Goal: Navigation & Orientation: Understand site structure

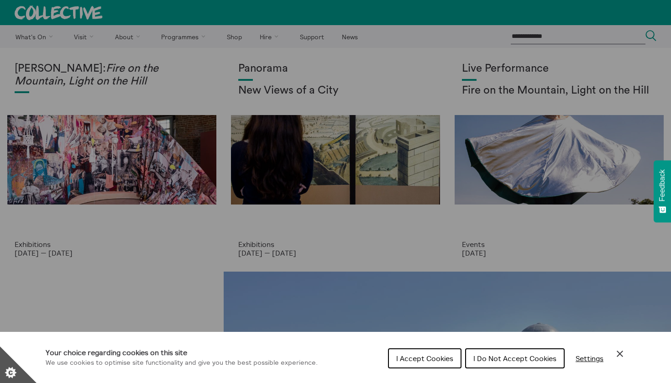
click at [617, 357] on icon "Close Cookie Control" at bounding box center [620, 353] width 11 height 11
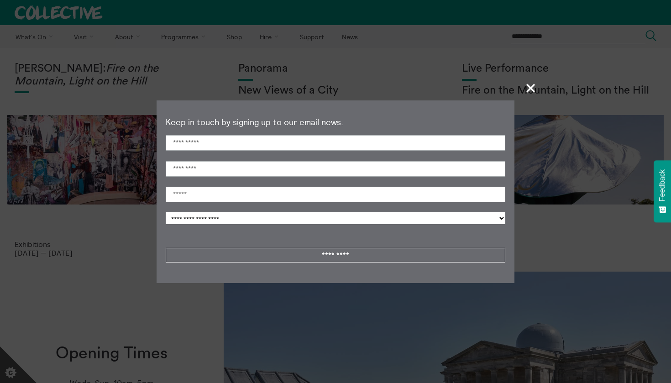
click at [531, 90] on span "+" at bounding box center [531, 87] width 27 height 27
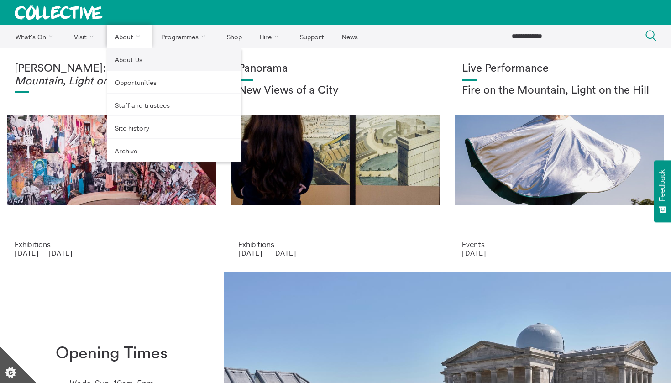
click at [131, 53] on link "About Us" at bounding box center [174, 59] width 135 height 23
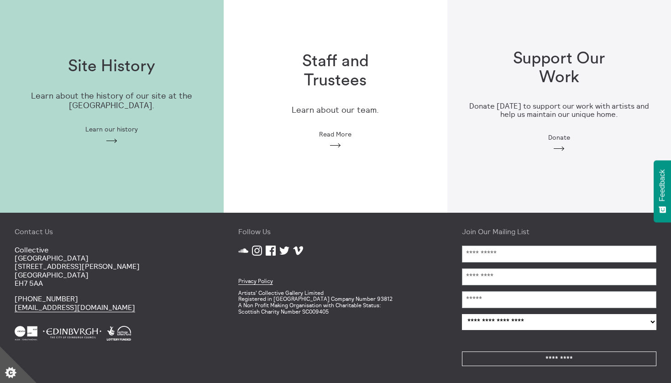
scroll to position [276, 0]
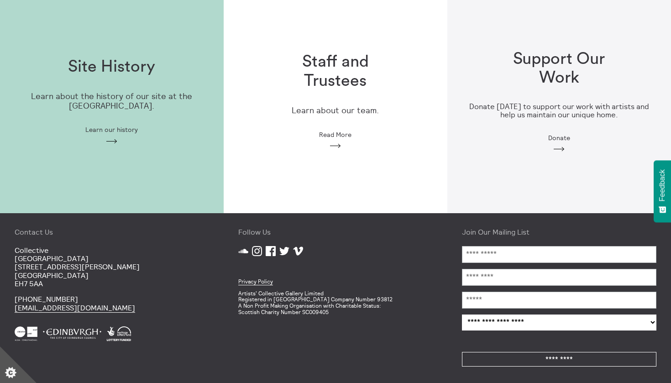
click at [256, 246] on icon at bounding box center [257, 251] width 10 height 10
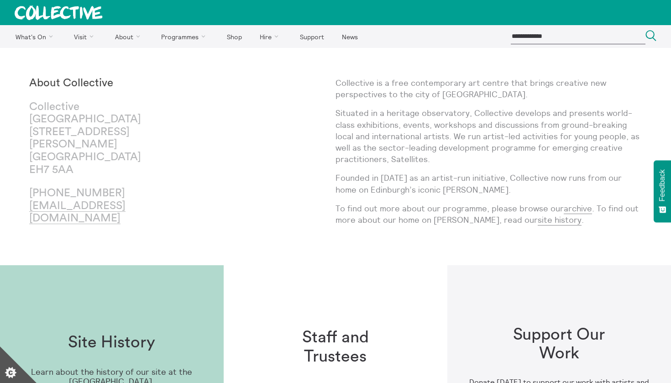
scroll to position [0, 0]
click at [577, 208] on link "archive" at bounding box center [578, 208] width 28 height 11
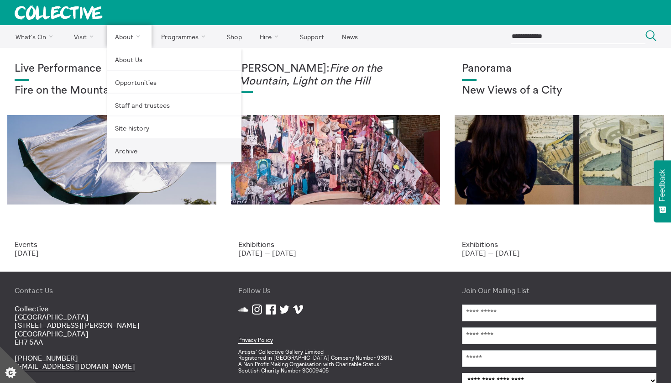
click at [131, 148] on link "Archive" at bounding box center [174, 150] width 135 height 23
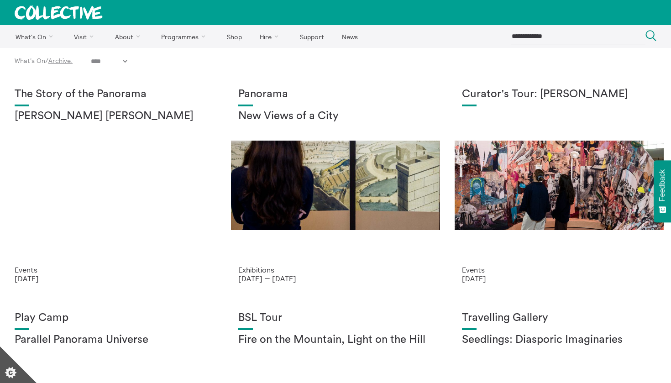
select select "****"
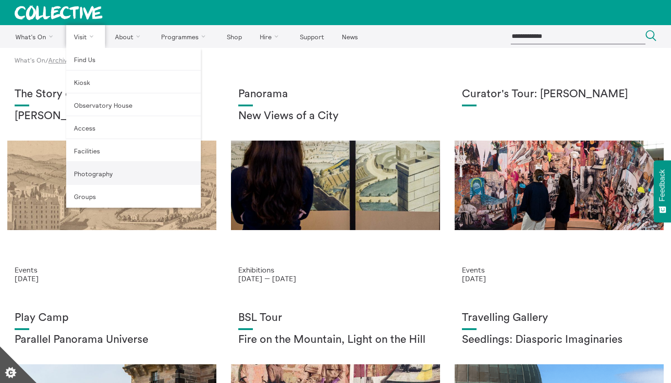
click at [131, 170] on link "Photography" at bounding box center [133, 173] width 135 height 23
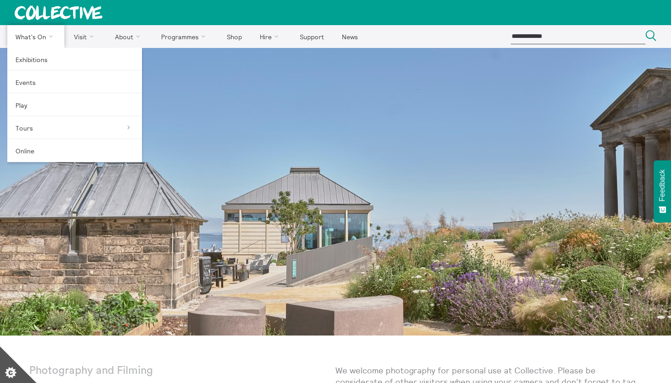
click at [43, 29] on link "What's On" at bounding box center [35, 36] width 57 height 23
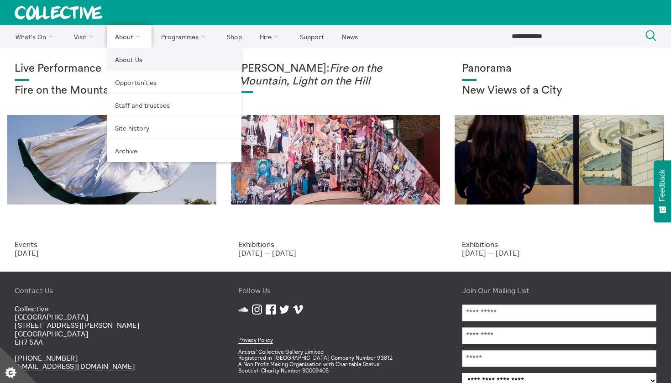
click at [126, 58] on link "About Us" at bounding box center [174, 59] width 135 height 23
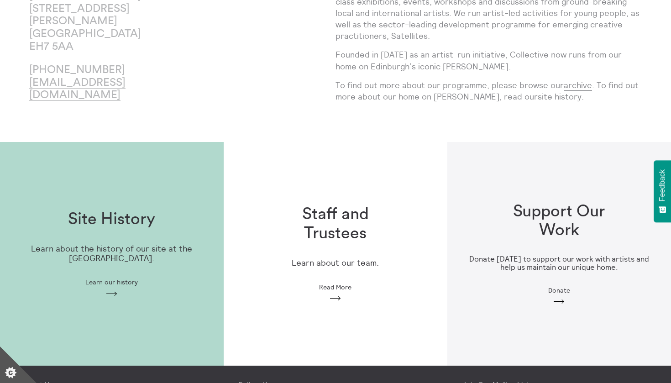
scroll to position [125, 0]
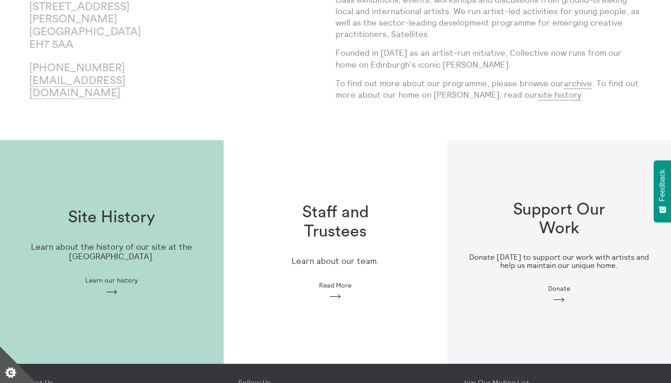
click at [114, 278] on span "Learn our history" at bounding box center [111, 280] width 53 height 7
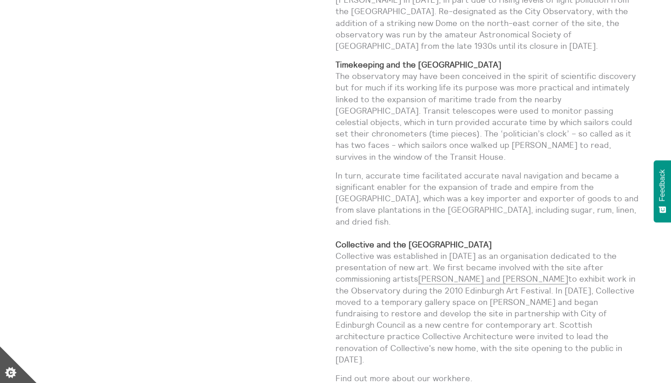
scroll to position [647, 0]
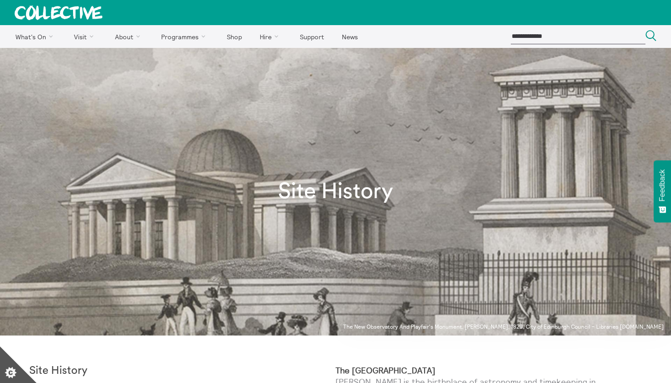
scroll to position [0, 0]
click at [238, 37] on link "Shop" at bounding box center [234, 36] width 31 height 23
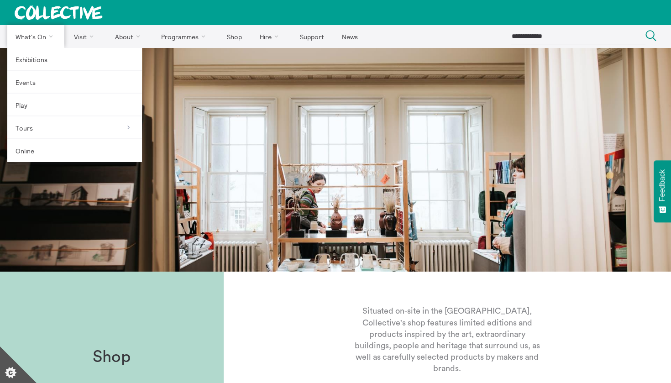
click at [28, 41] on link "What's On" at bounding box center [35, 36] width 57 height 23
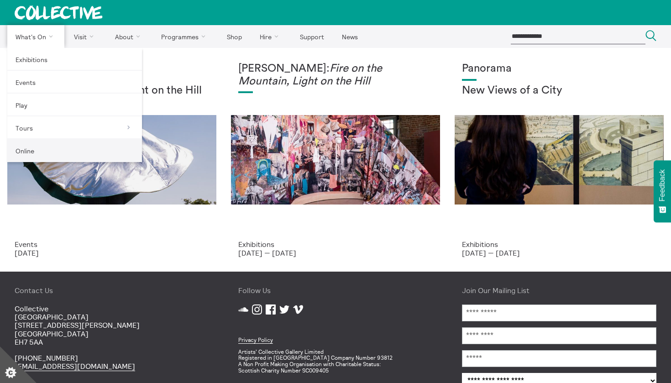
click at [39, 142] on link "Online" at bounding box center [74, 150] width 135 height 23
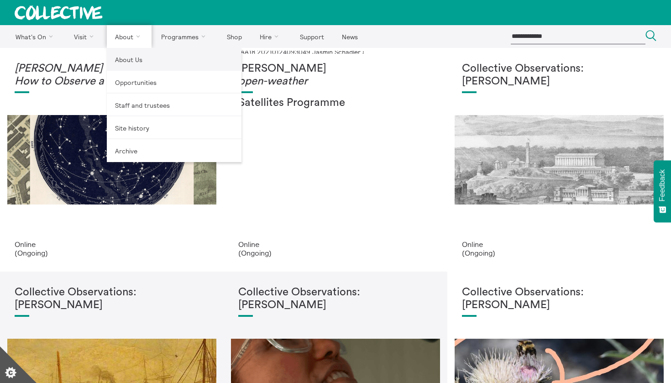
click at [130, 63] on link "About Us" at bounding box center [174, 59] width 135 height 23
